Goal: Find specific page/section: Find specific page/section

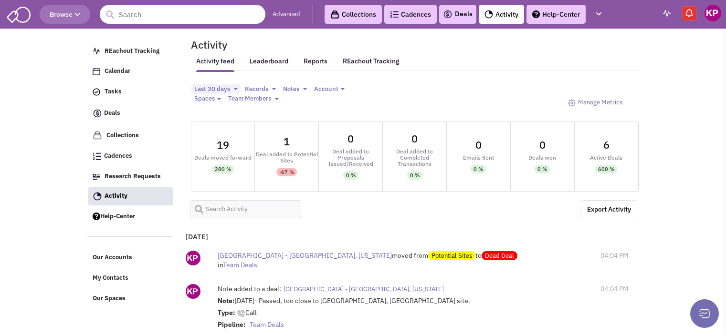
select select
click at [459, 17] on link "Deals" at bounding box center [458, 14] width 30 height 11
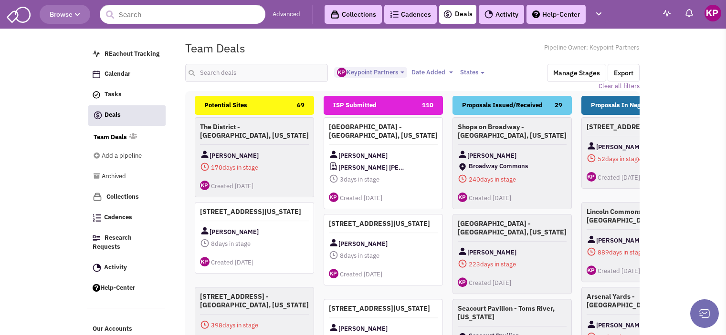
select select "1896"
select select
click at [228, 73] on input "text" at bounding box center [256, 73] width 143 height 18
type input "el cajon"
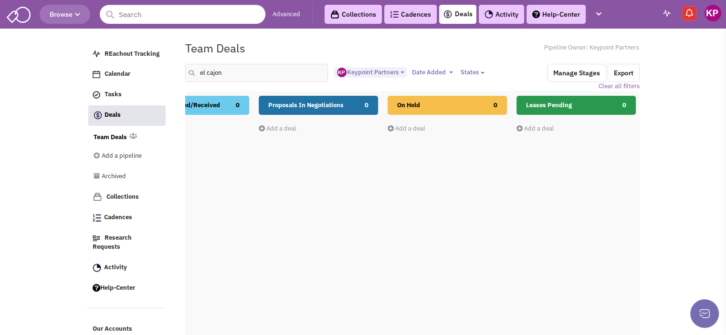
drag, startPoint x: 442, startPoint y: 195, endPoint x: 297, endPoint y: 205, distance: 145.4
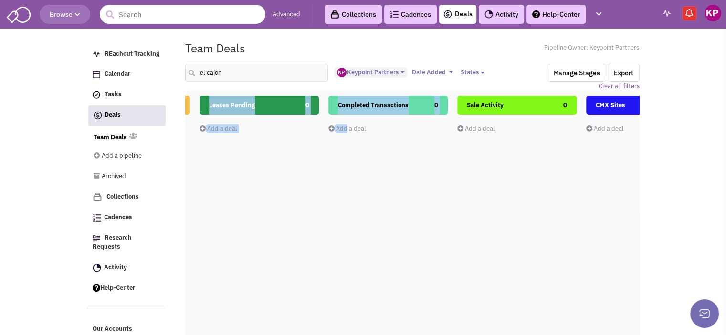
drag, startPoint x: 456, startPoint y: 212, endPoint x: 300, endPoint y: 213, distance: 156.0
click at [300, 213] on div "Potential Sites 0 Add a deal Total: $ 0 ISP Submitted 0 Add a deal Total: $ 0 P…" at bounding box center [452, 263] width 1804 height 334
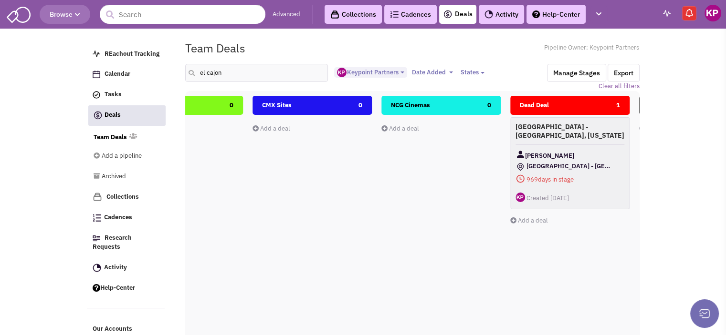
drag, startPoint x: 445, startPoint y: 220, endPoint x: 323, endPoint y: 238, distance: 123.1
click at [323, 238] on div "Potential Sites 0 Add a deal Total: $ 0 ISP Submitted 0 Add a deal Total: $ 0 P…" at bounding box center [119, 263] width 1804 height 334
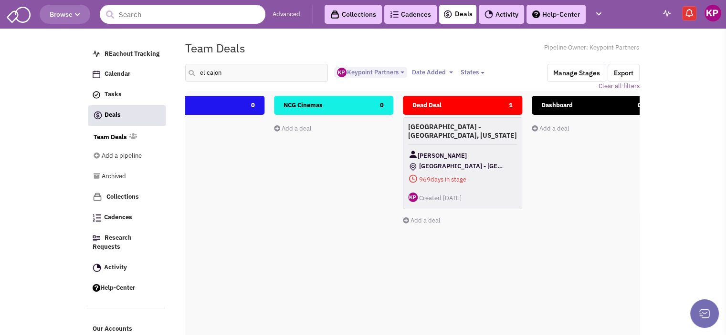
drag, startPoint x: 400, startPoint y: 217, endPoint x: 355, endPoint y: 218, distance: 44.9
click at [353, 221] on div "NCG Cinemas 0 Add a deal Total: $ 0" at bounding box center [333, 265] width 119 height 339
